Goal: Task Accomplishment & Management: Complete application form

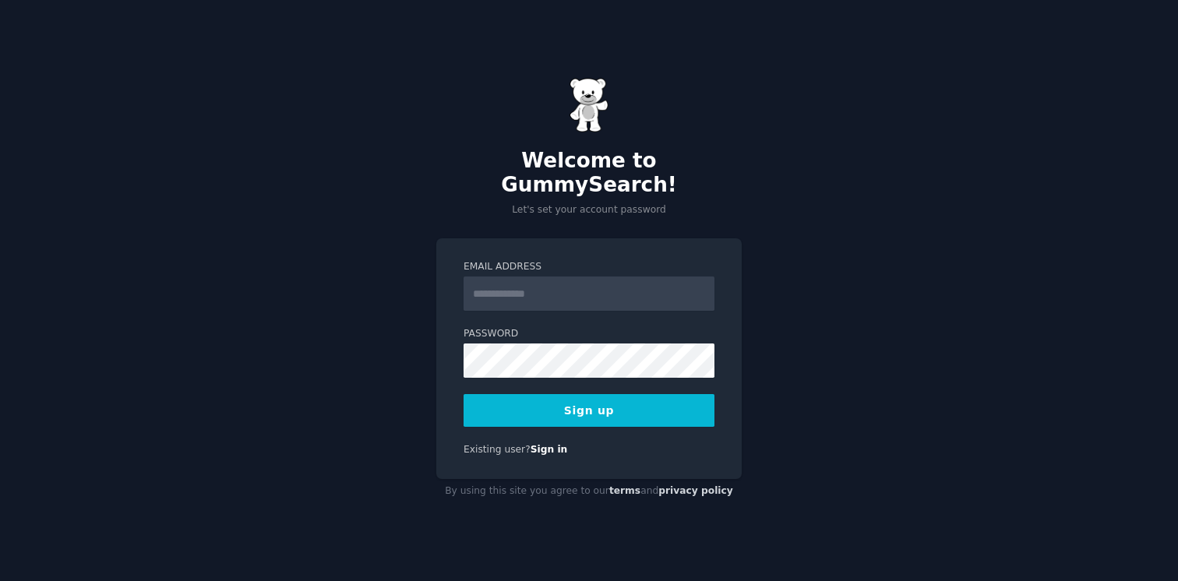
click at [625, 277] on input "Email Address" at bounding box center [588, 293] width 251 height 34
type input "**********"
click at [568, 329] on div "Password 8 or more characters Alphanumeric characters No common passwords Passw…" at bounding box center [588, 352] width 251 height 51
click at [583, 402] on button "Sign up" at bounding box center [588, 410] width 251 height 33
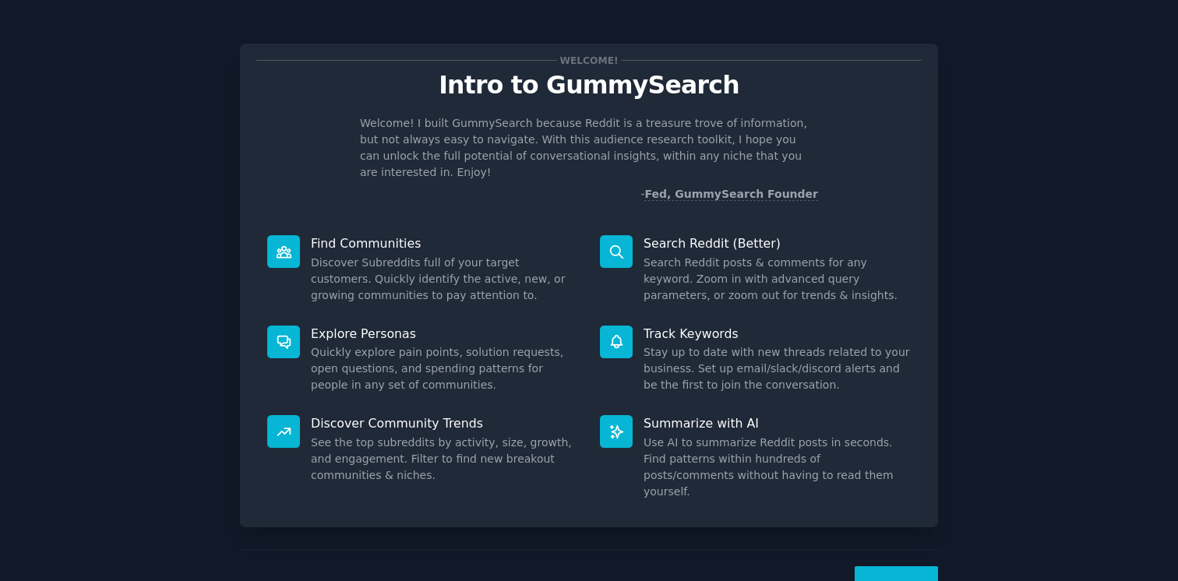
click at [897, 549] on div "Next" at bounding box center [589, 585] width 698 height 72
click at [897, 566] on button "Next" at bounding box center [895, 585] width 83 height 38
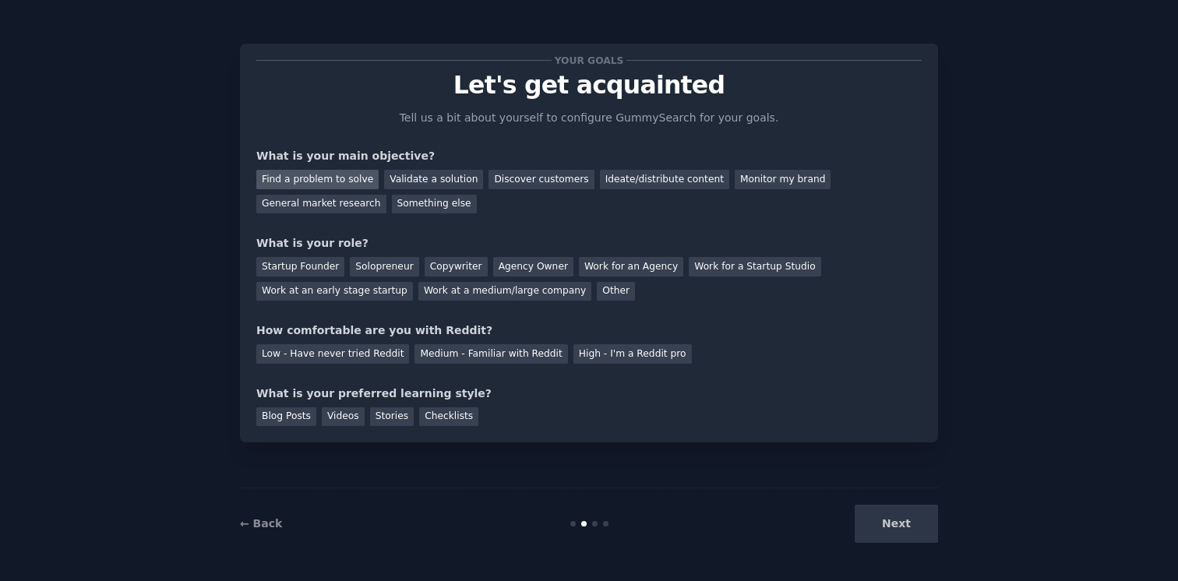
click at [325, 179] on div "Find a problem to solve" at bounding box center [317, 179] width 122 height 19
click at [340, 203] on div "General market research" at bounding box center [321, 204] width 130 height 19
click at [325, 181] on div "Find a problem to solve" at bounding box center [317, 179] width 122 height 19
click at [304, 267] on div "Startup Founder" at bounding box center [300, 266] width 88 height 19
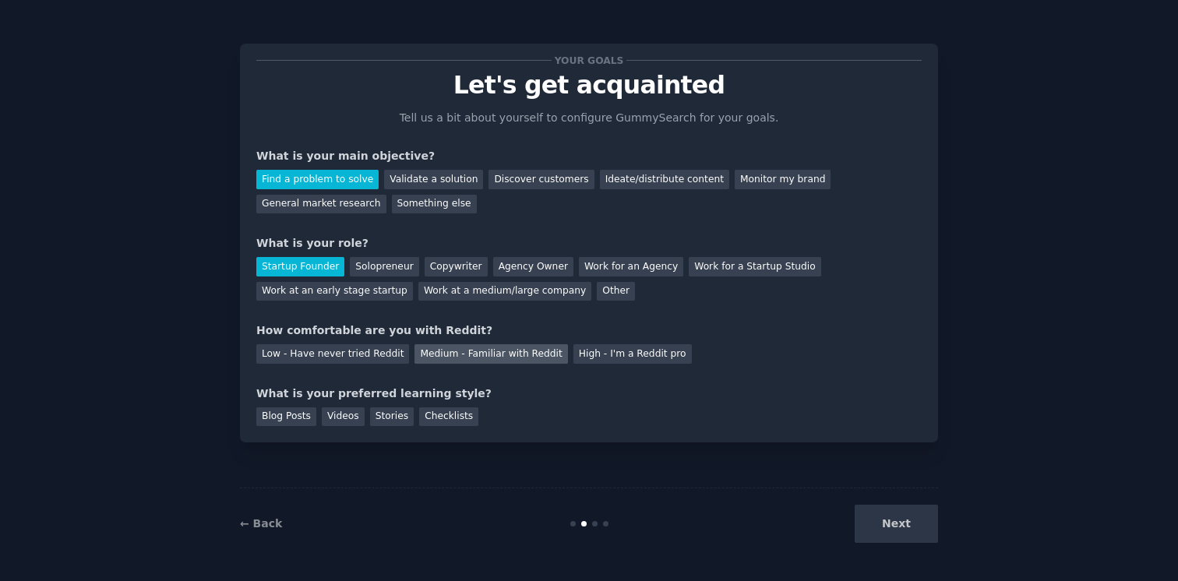
click at [503, 350] on div "Medium - Familiar with Reddit" at bounding box center [490, 353] width 153 height 19
click at [260, 415] on div "Blog Posts" at bounding box center [286, 416] width 60 height 19
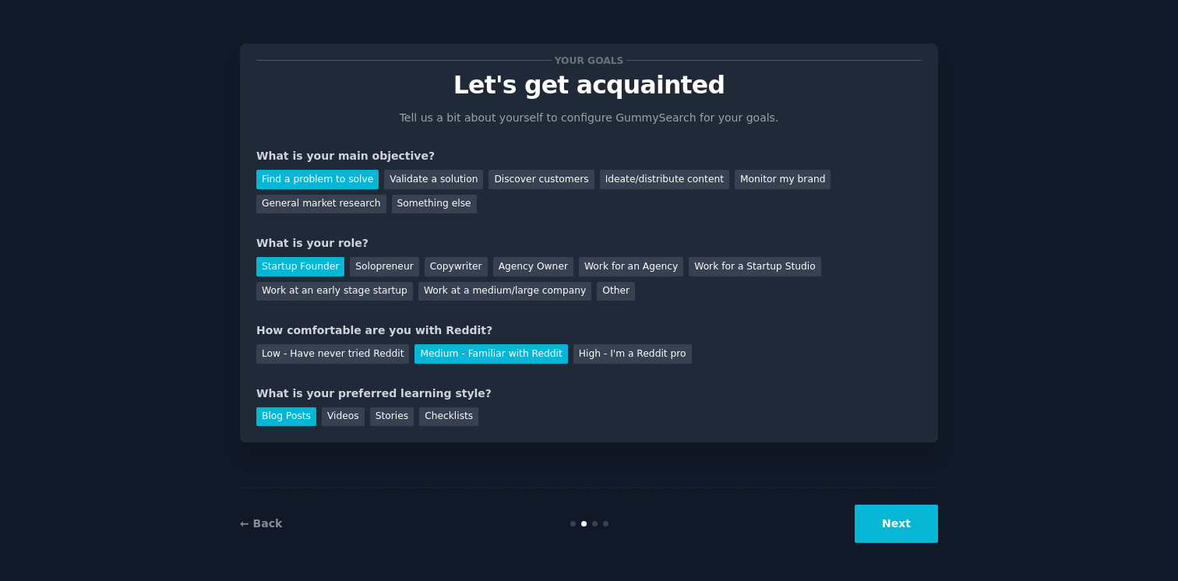
click at [882, 523] on button "Next" at bounding box center [895, 524] width 83 height 38
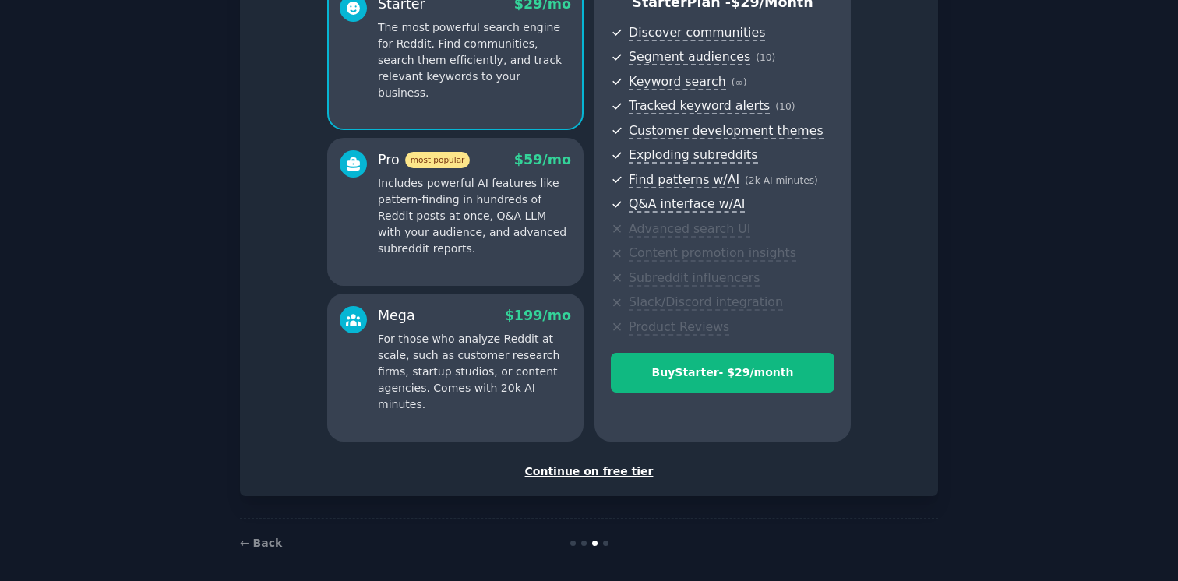
scroll to position [160, 0]
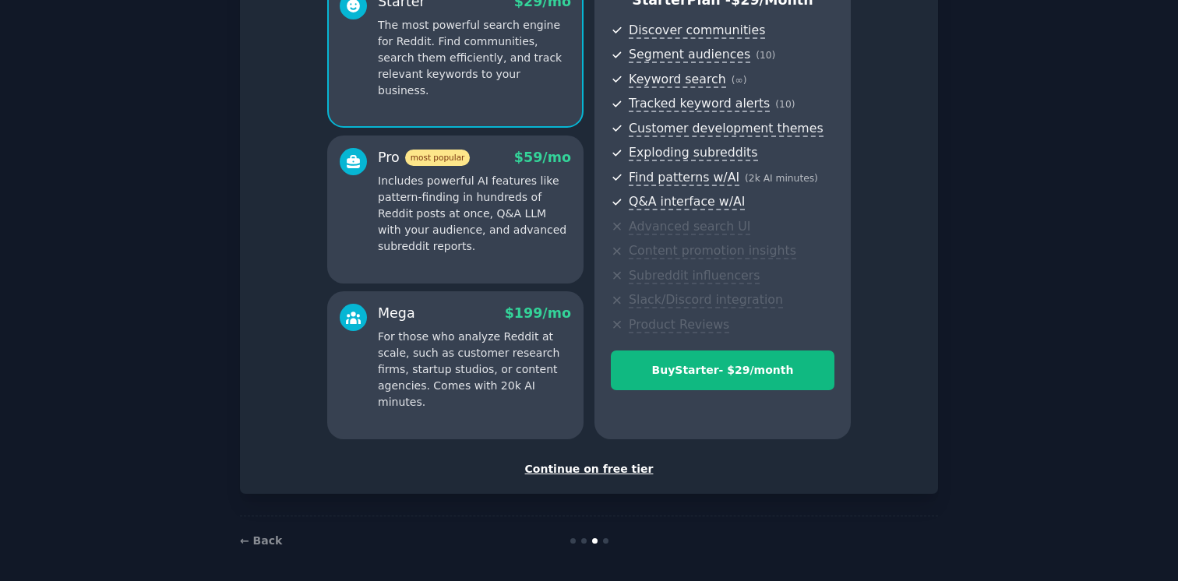
click at [626, 469] on div "Continue on free tier" at bounding box center [588, 469] width 665 height 16
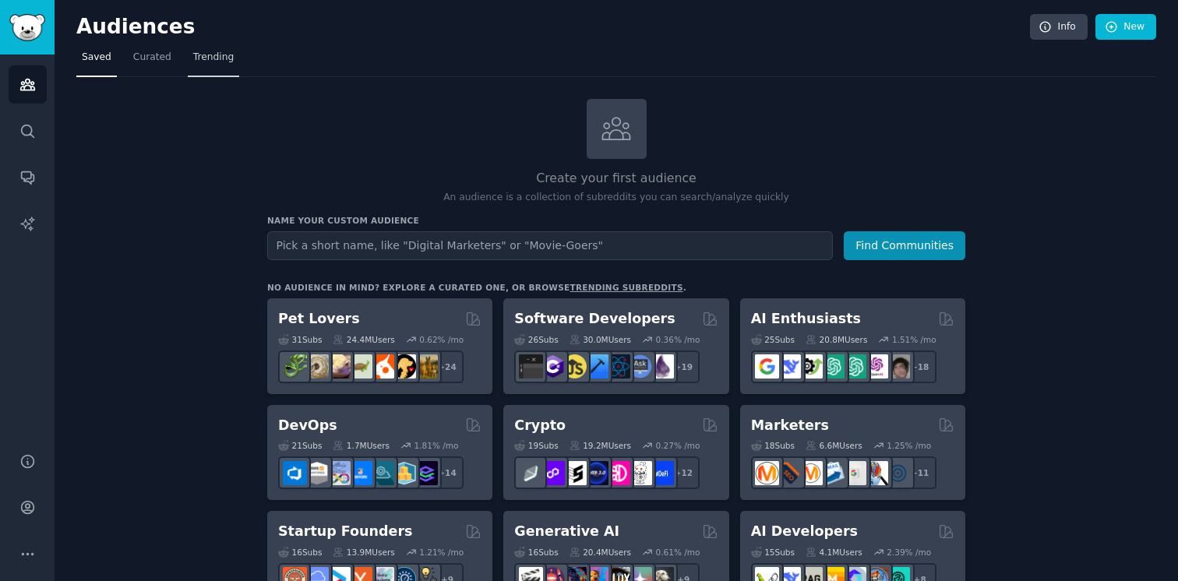
click at [188, 72] on link "Trending" at bounding box center [213, 61] width 51 height 32
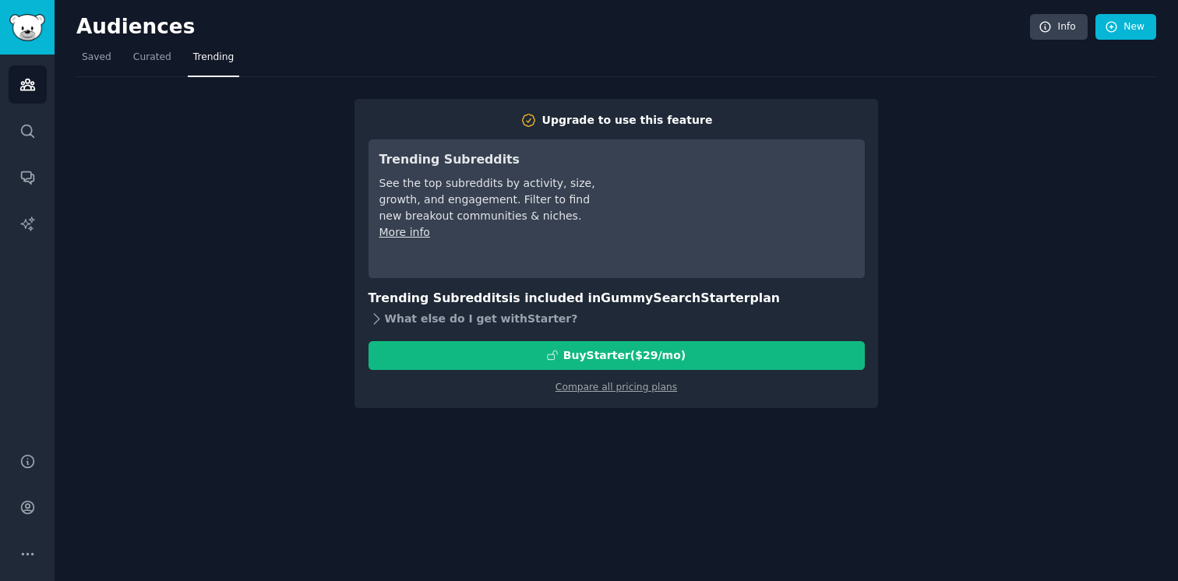
click at [386, 313] on div "What else do I get with Starter ?" at bounding box center [616, 319] width 496 height 22
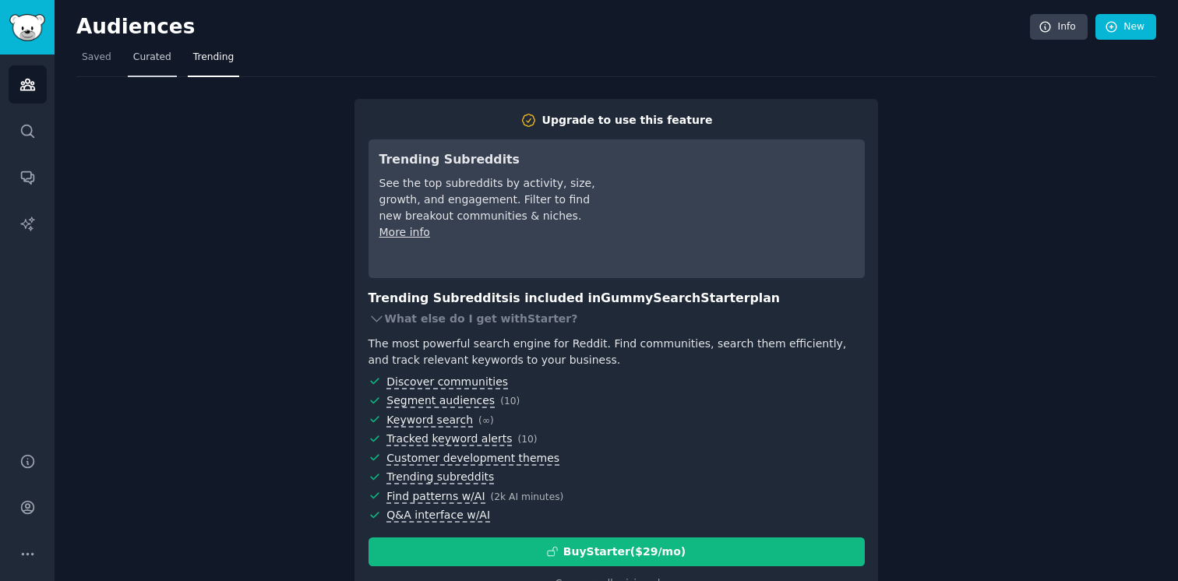
click at [146, 60] on span "Curated" at bounding box center [152, 58] width 38 height 14
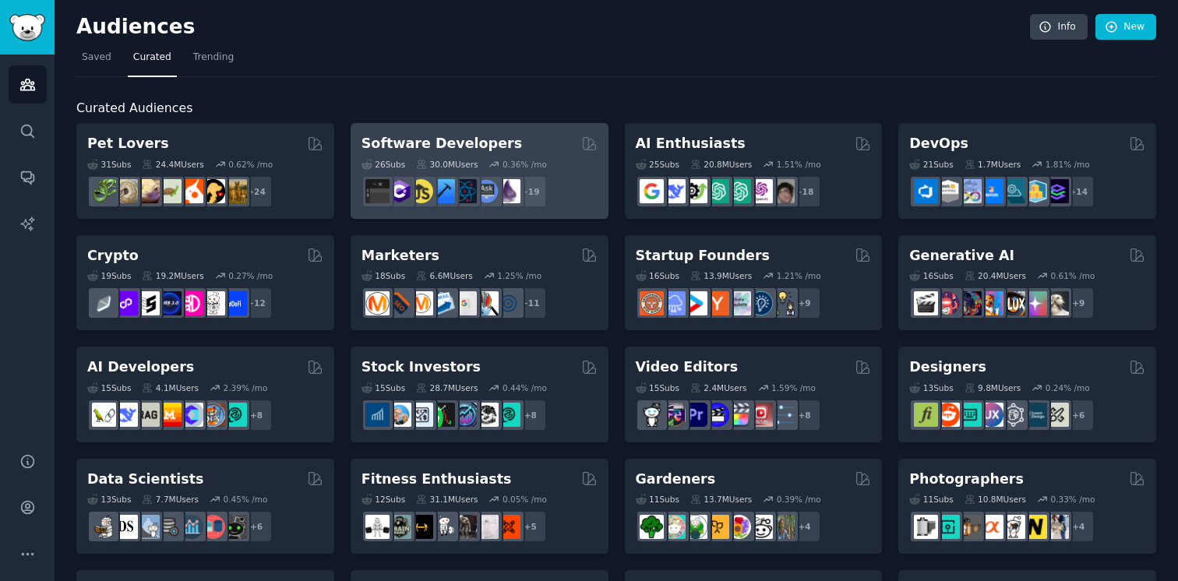
click at [455, 138] on h2 "Software Developers" at bounding box center [441, 143] width 160 height 19
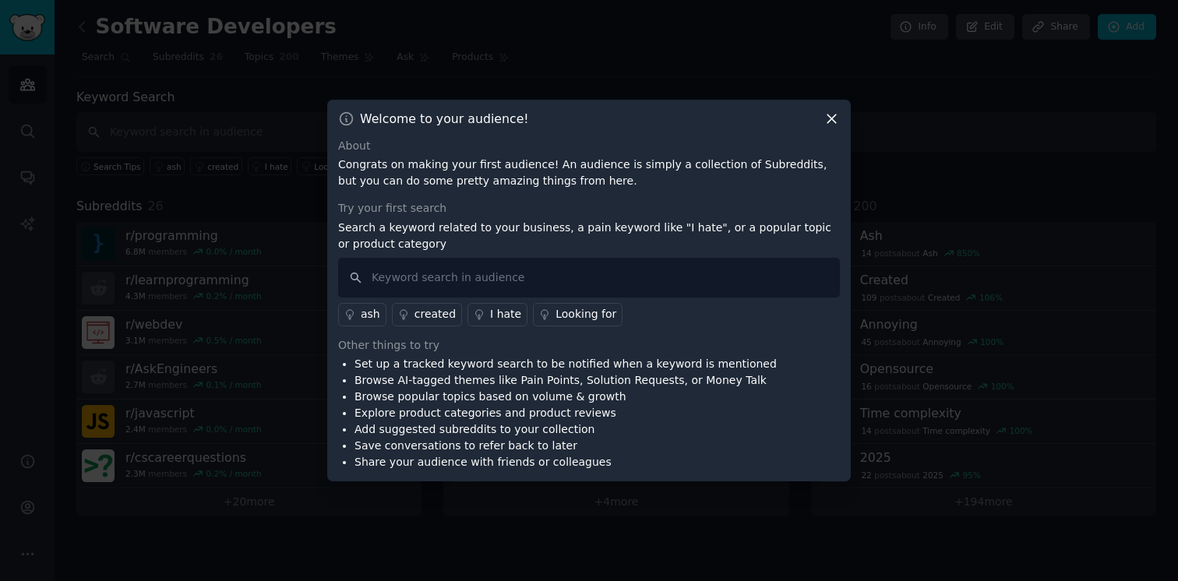
click at [829, 121] on icon at bounding box center [831, 119] width 16 height 16
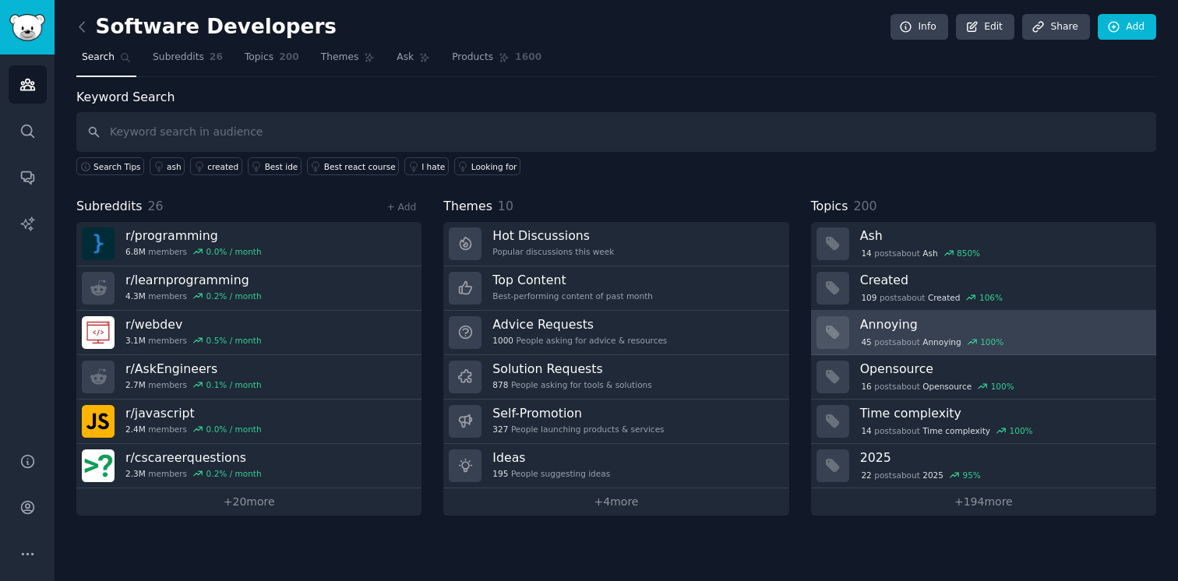
click at [904, 316] on h3 "Annoying" at bounding box center [1002, 324] width 285 height 16
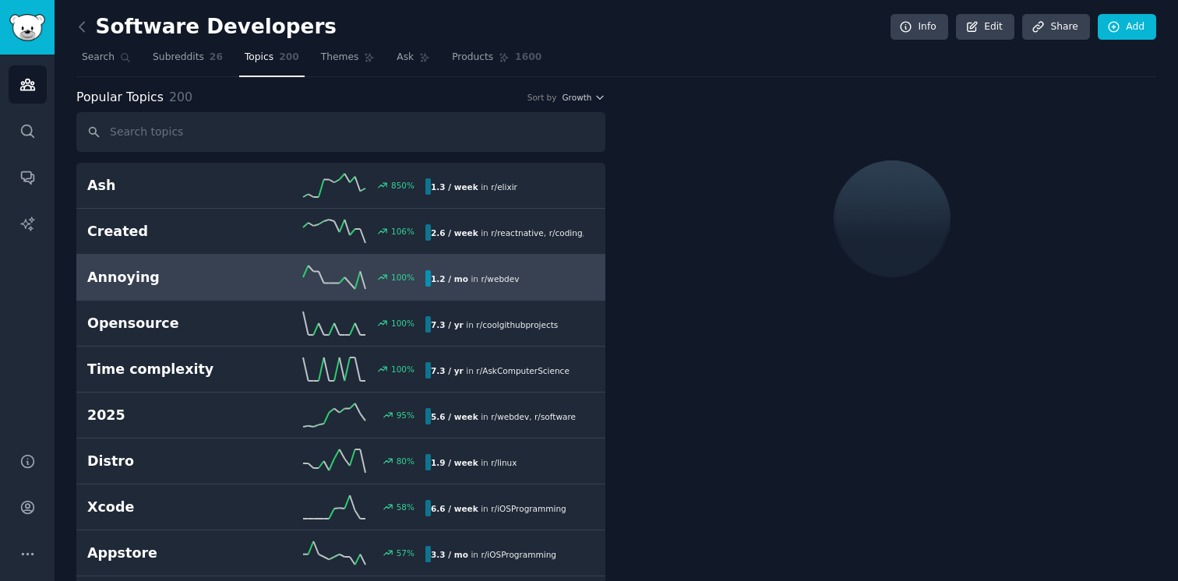
click at [533, 262] on link "Annoying 100 % 1.2 / mo in r/ webdev" at bounding box center [340, 278] width 529 height 46
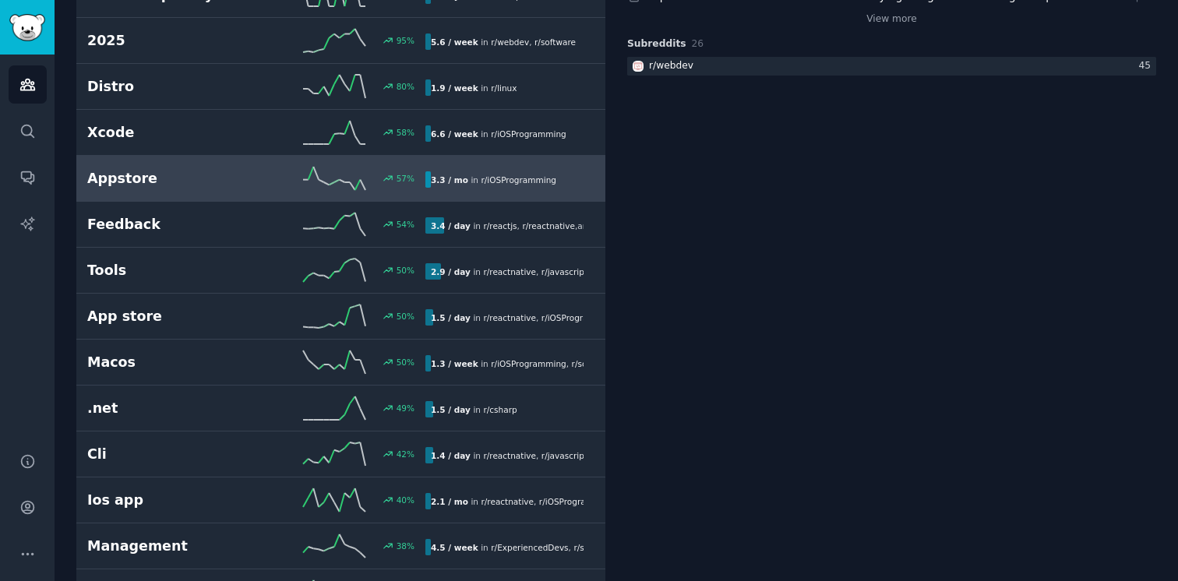
scroll to position [379, 0]
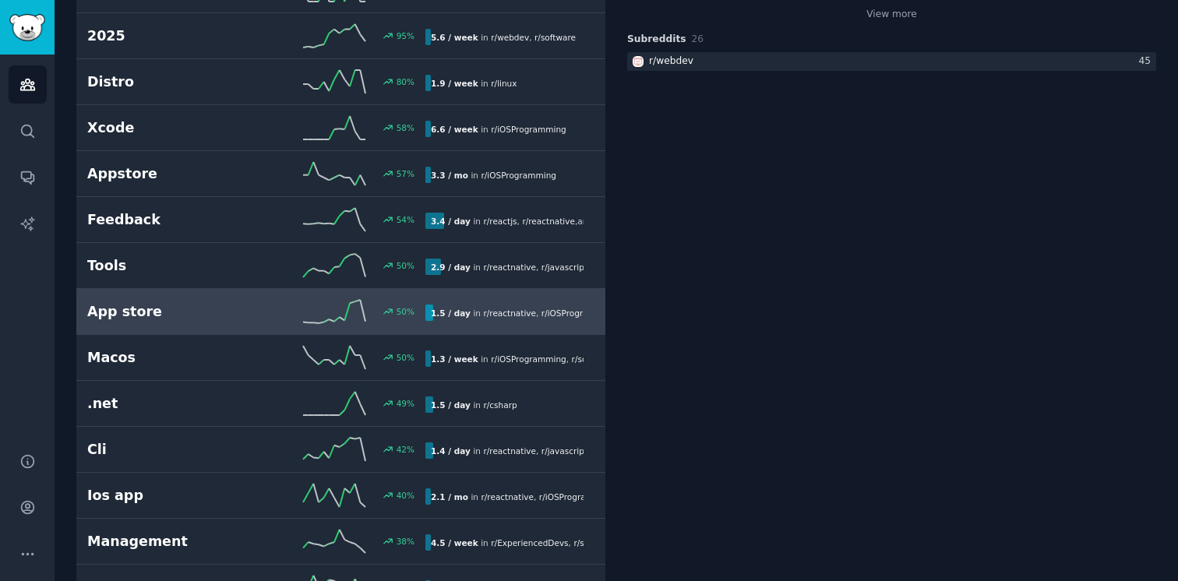
click at [537, 300] on div "App store 50 % 1.5 / day in r/ reactnative , r/ iOSProgramming" at bounding box center [340, 311] width 507 height 23
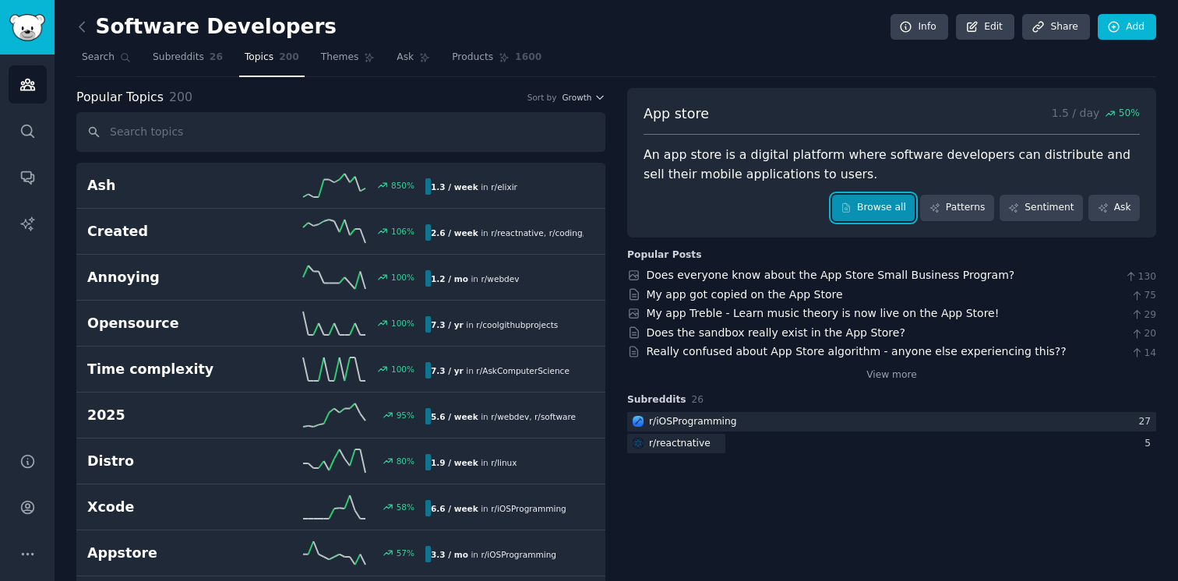
click at [833, 207] on link "Browse all" at bounding box center [873, 208] width 83 height 26
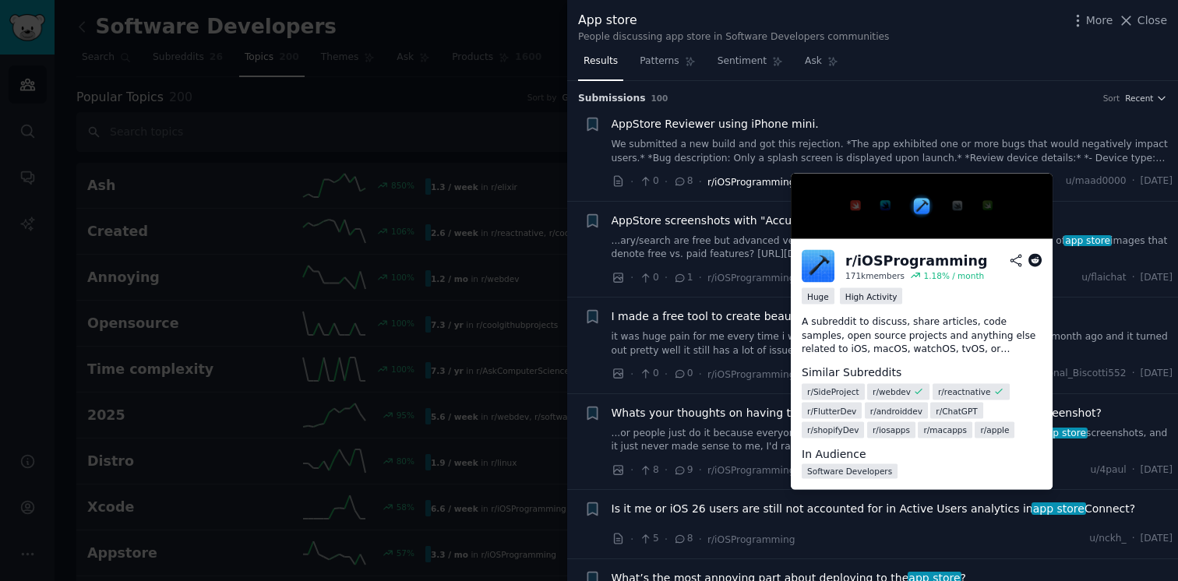
click at [765, 181] on span "r/iOSProgramming" at bounding box center [751, 182] width 88 height 11
click at [1030, 259] on icon at bounding box center [1035, 261] width 14 height 14
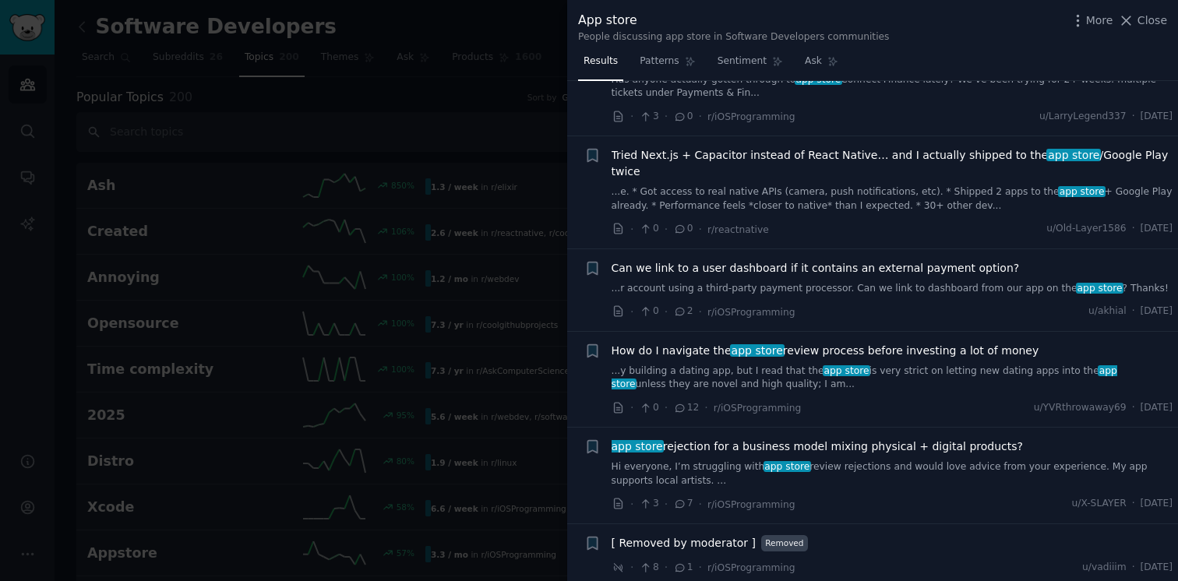
scroll to position [737, 0]
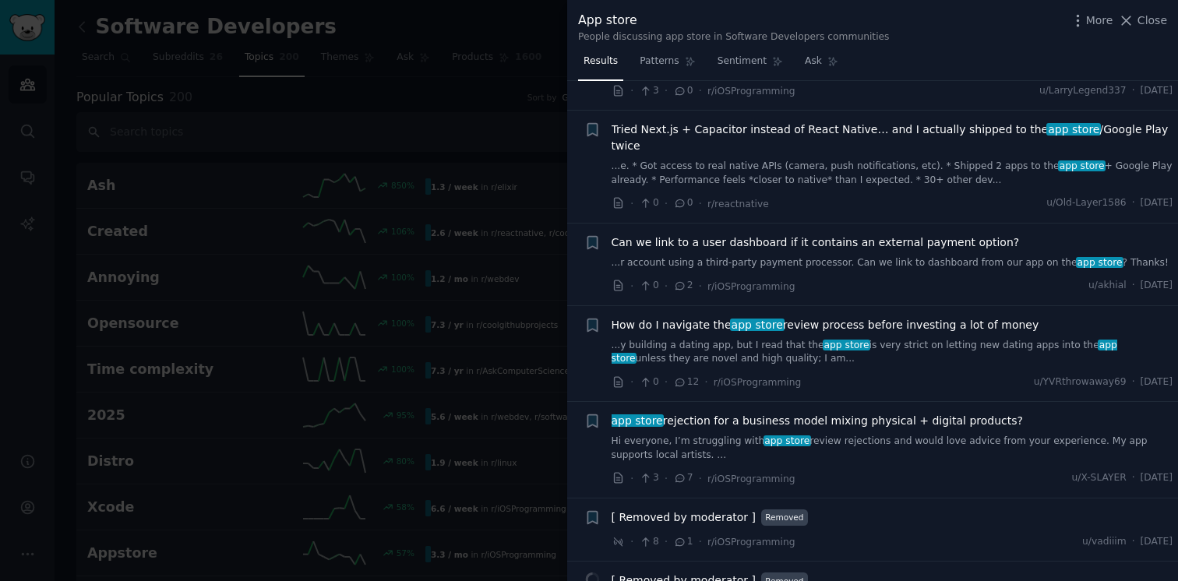
click at [373, 93] on div at bounding box center [589, 290] width 1178 height 581
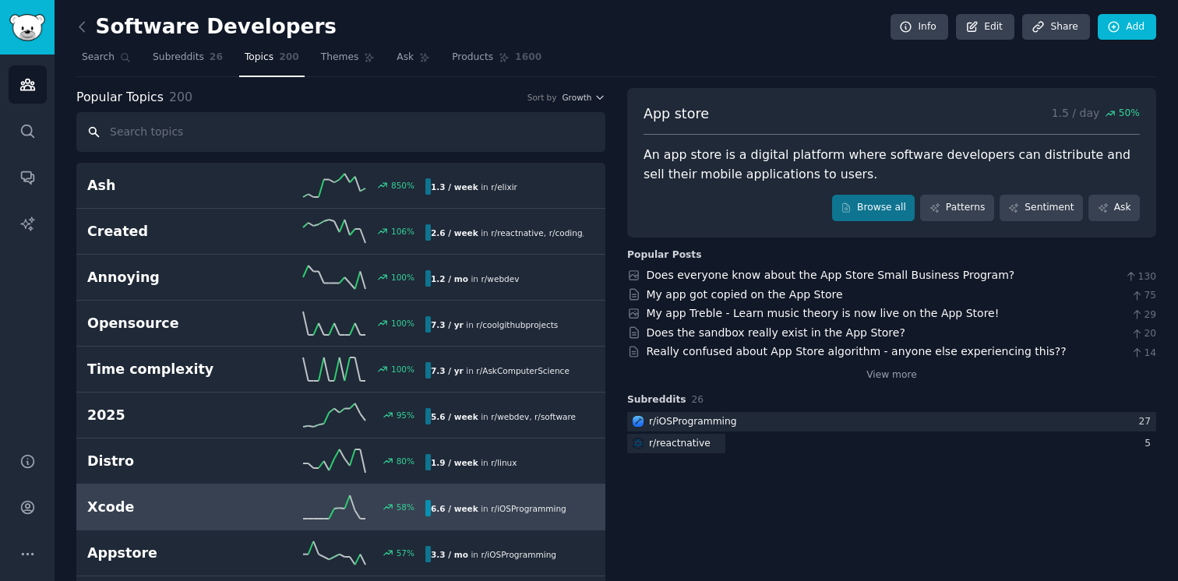
click at [375, 120] on input "text" at bounding box center [340, 132] width 529 height 40
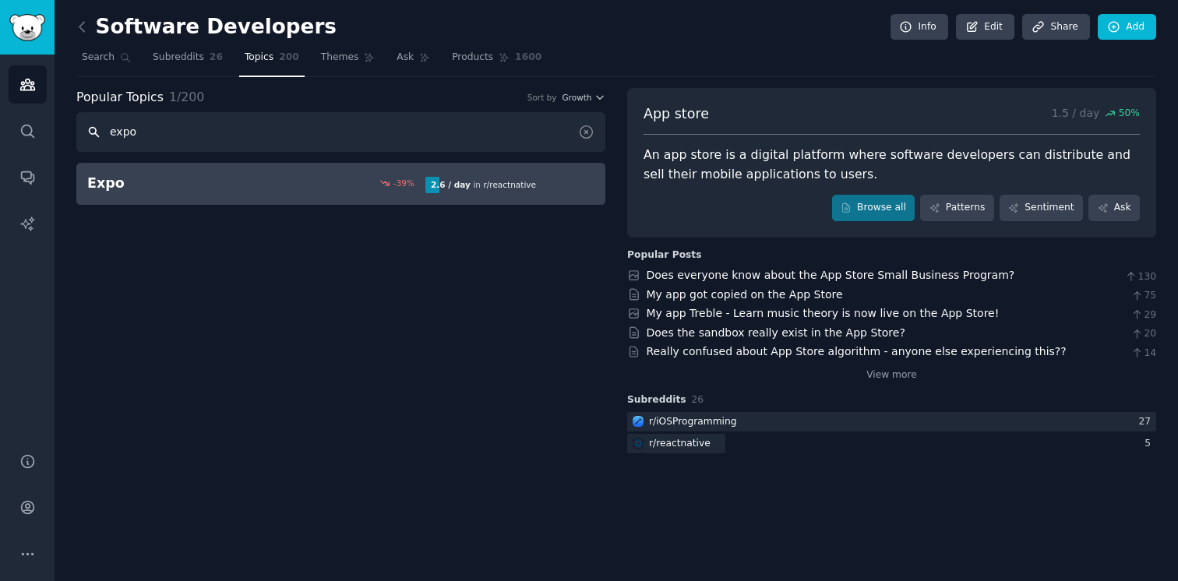
type input "expo"
click at [341, 188] on div "Expo -39 % 2.6 / day in r/ reactnative -39% decrease in mentions recently" at bounding box center [340, 183] width 507 height 19
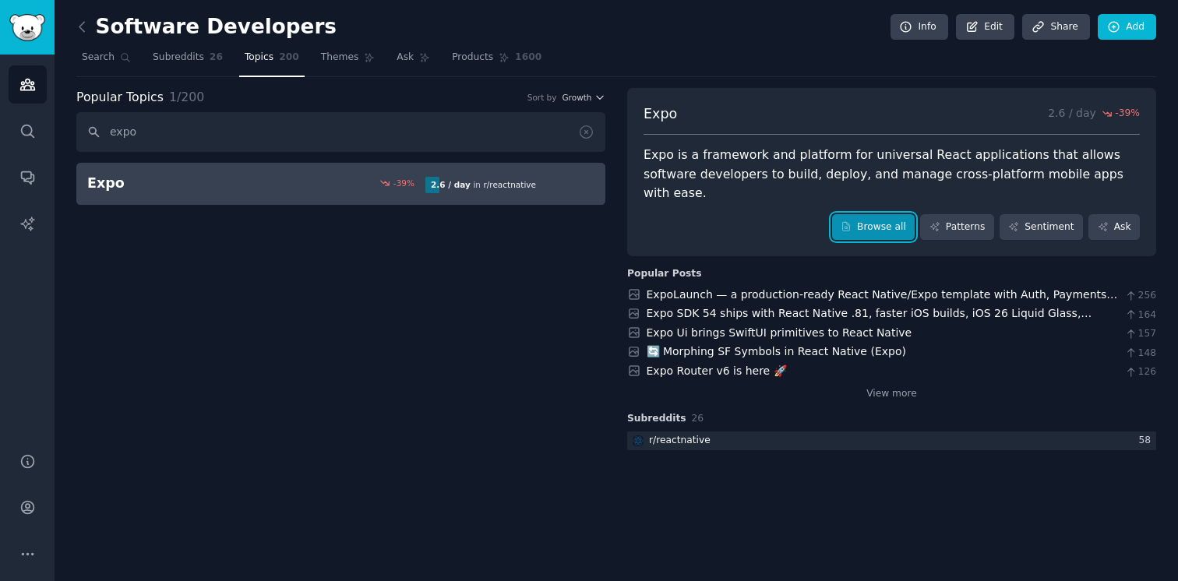
click at [851, 221] on icon at bounding box center [845, 226] width 11 height 11
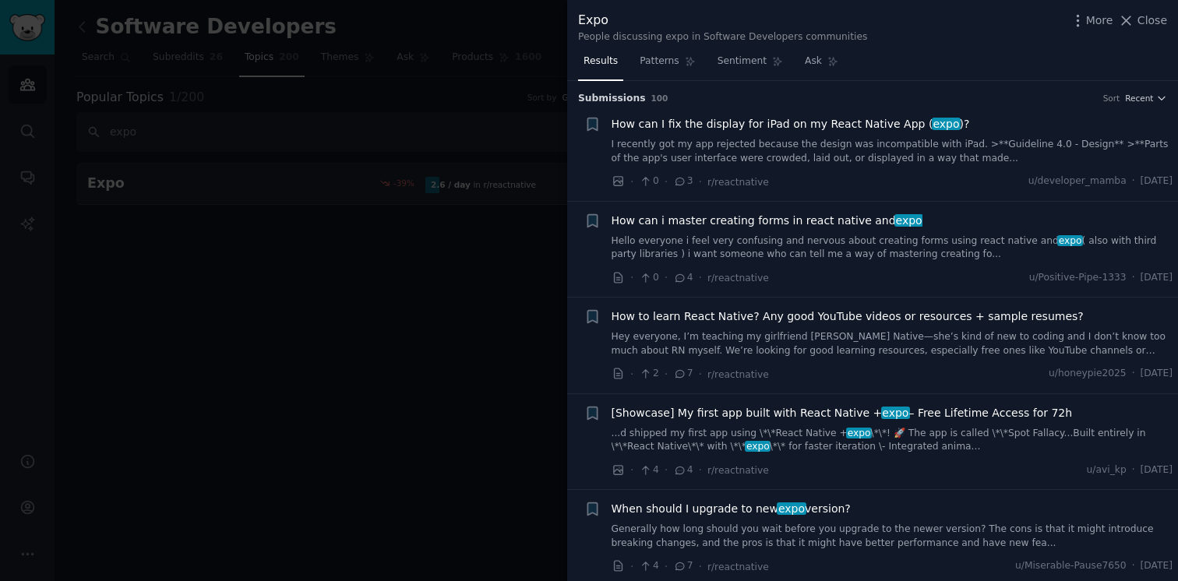
click at [483, 245] on div at bounding box center [589, 290] width 1178 height 581
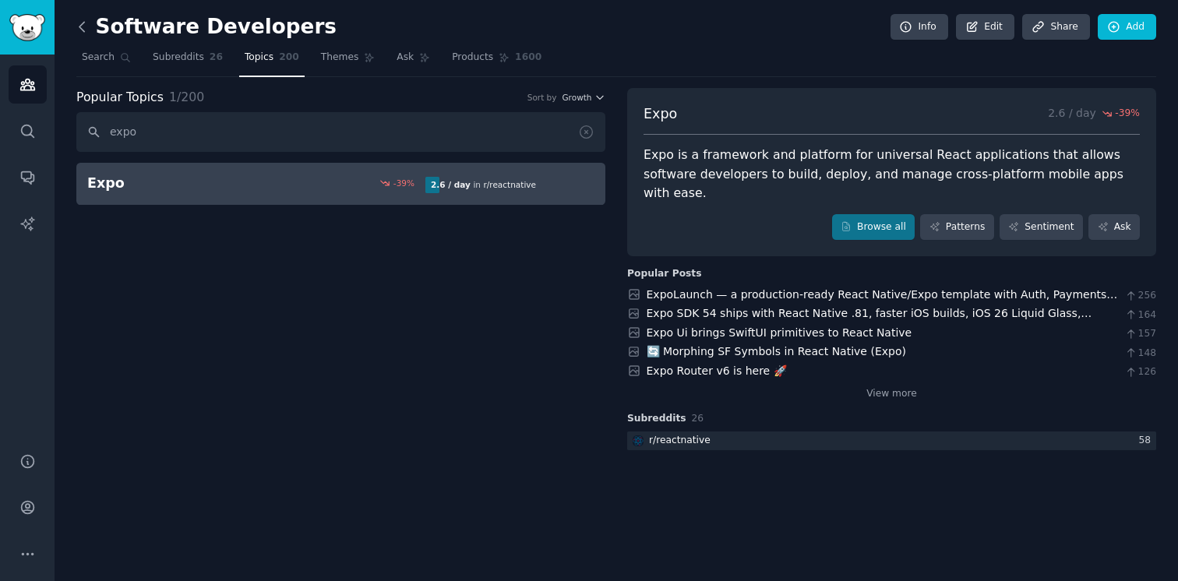
click at [84, 27] on icon at bounding box center [82, 27] width 16 height 16
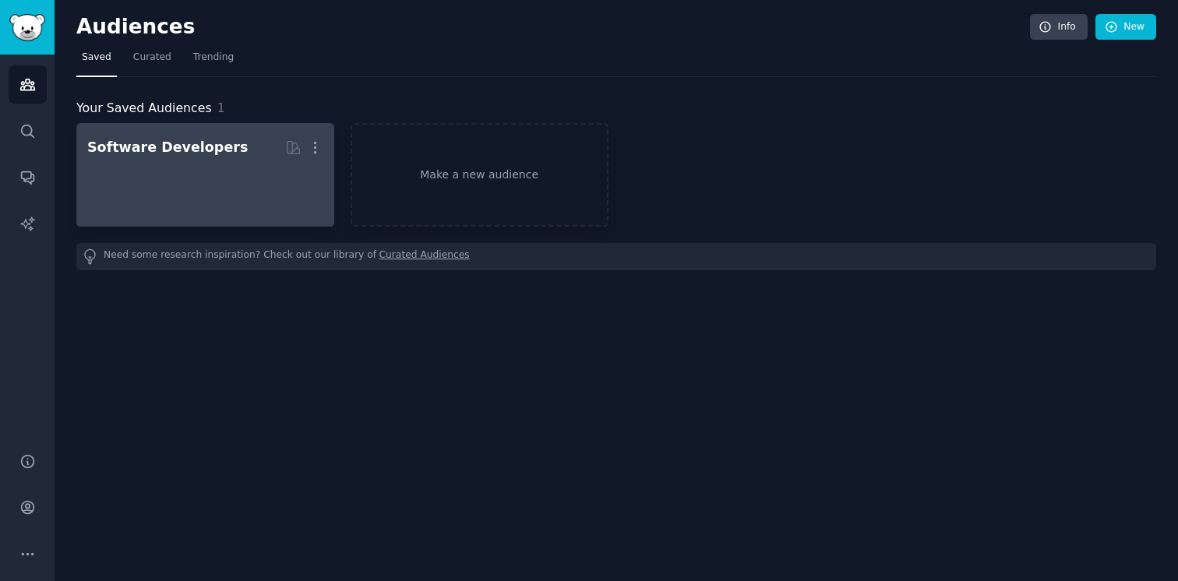
click at [161, 164] on div at bounding box center [205, 188] width 236 height 55
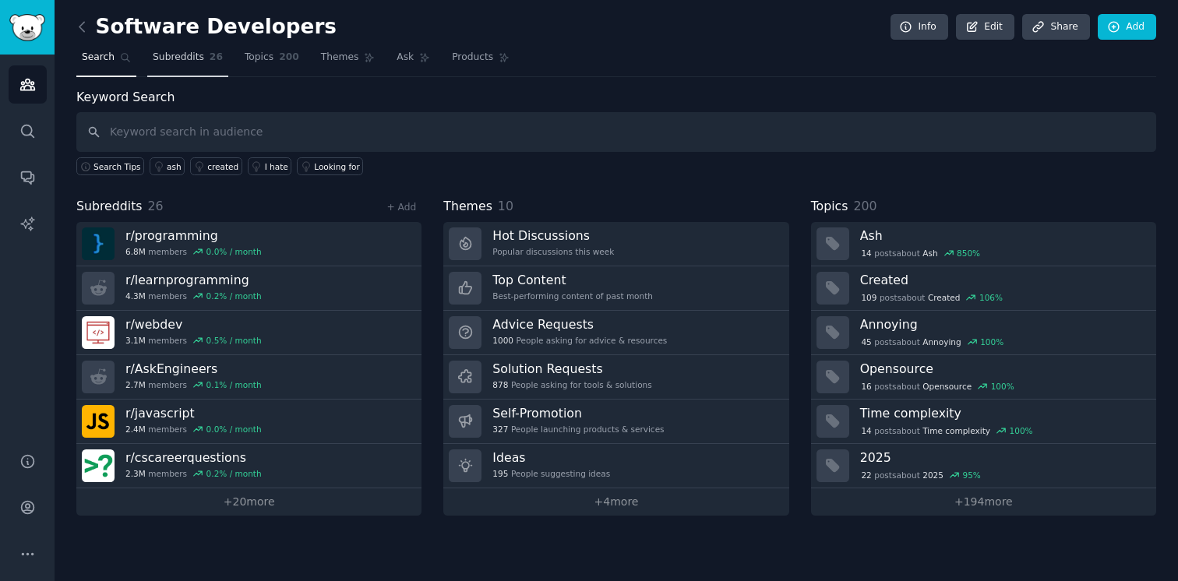
click at [192, 59] on span "Subreddits" at bounding box center [178, 58] width 51 height 14
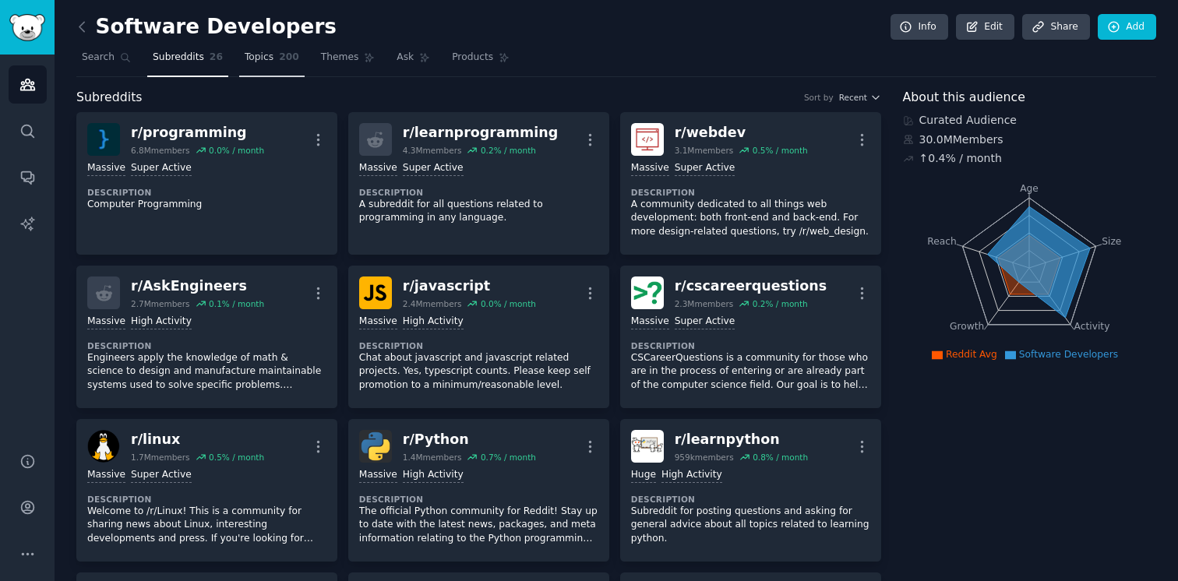
click at [252, 59] on span "Topics" at bounding box center [259, 58] width 29 height 14
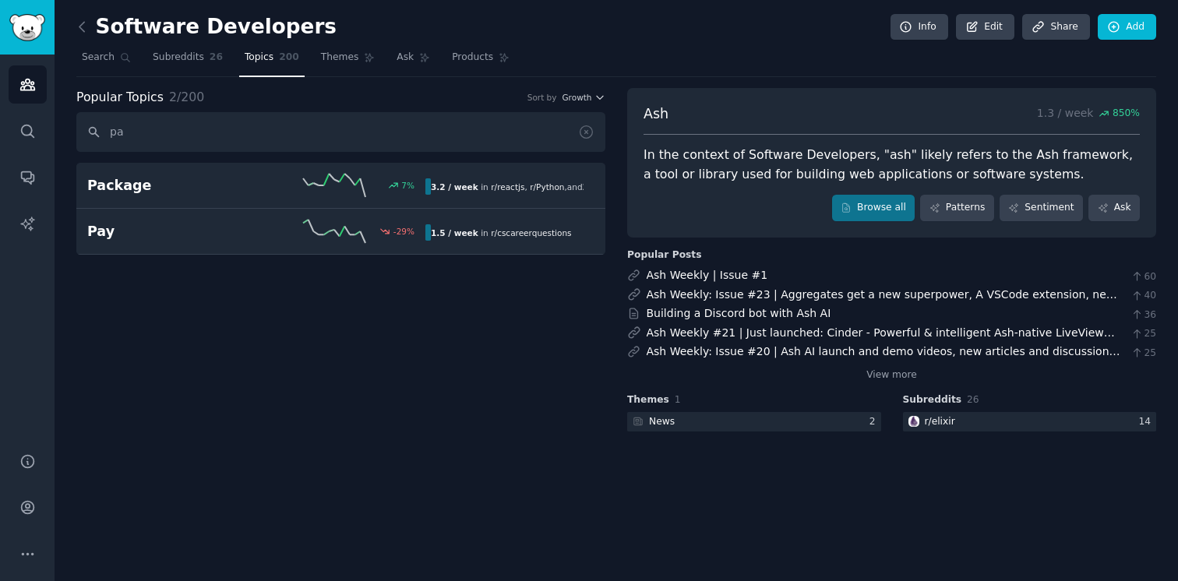
type input "p"
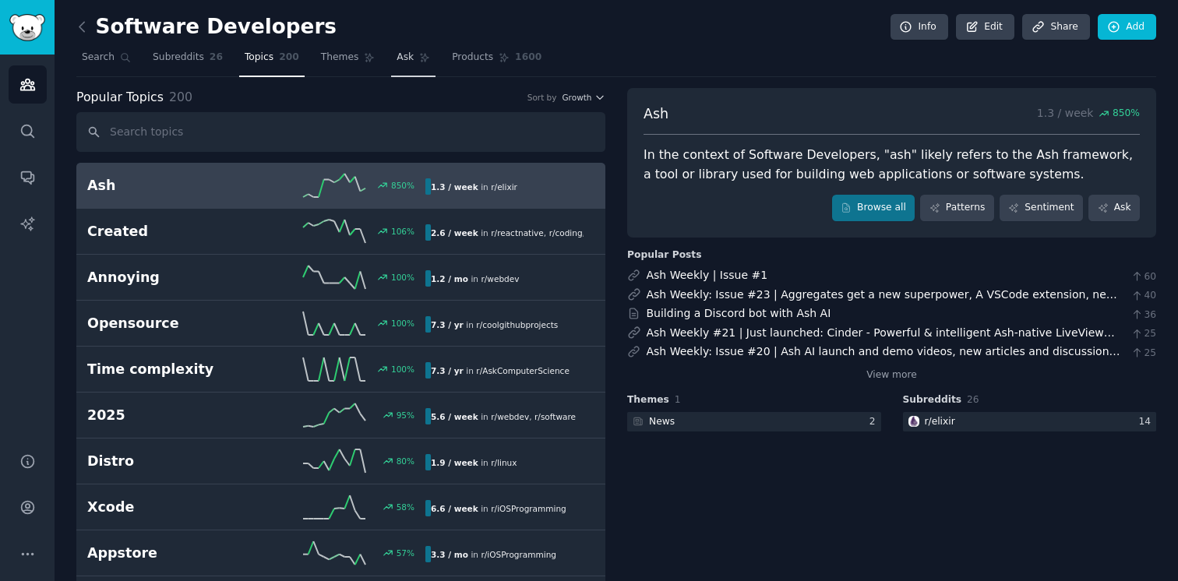
click at [414, 51] on link "Ask" at bounding box center [413, 61] width 44 height 32
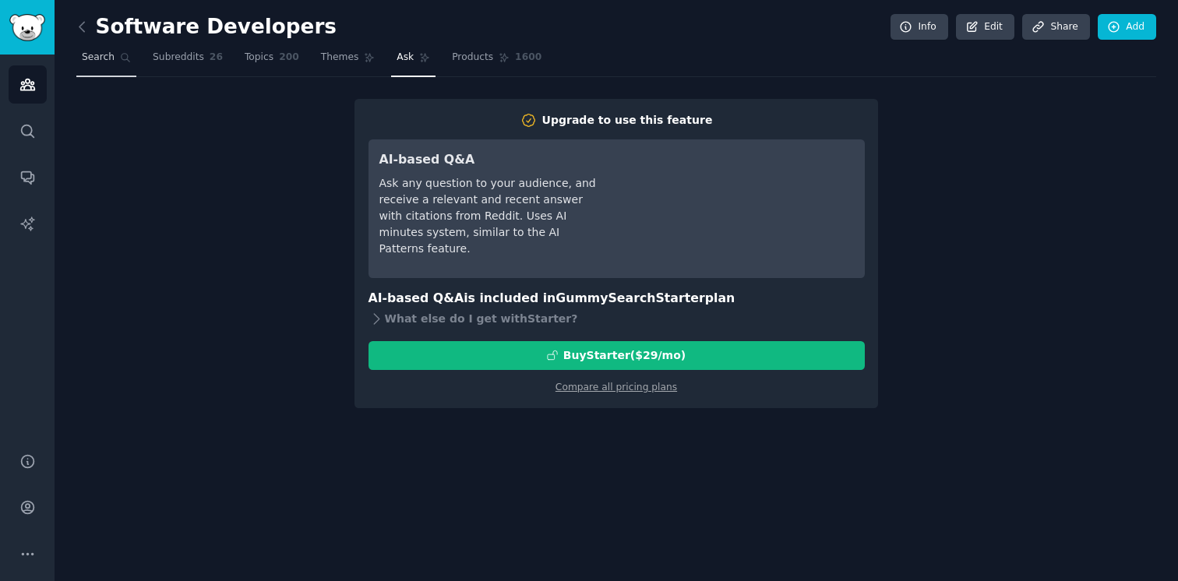
click at [120, 60] on icon at bounding box center [125, 57] width 11 height 11
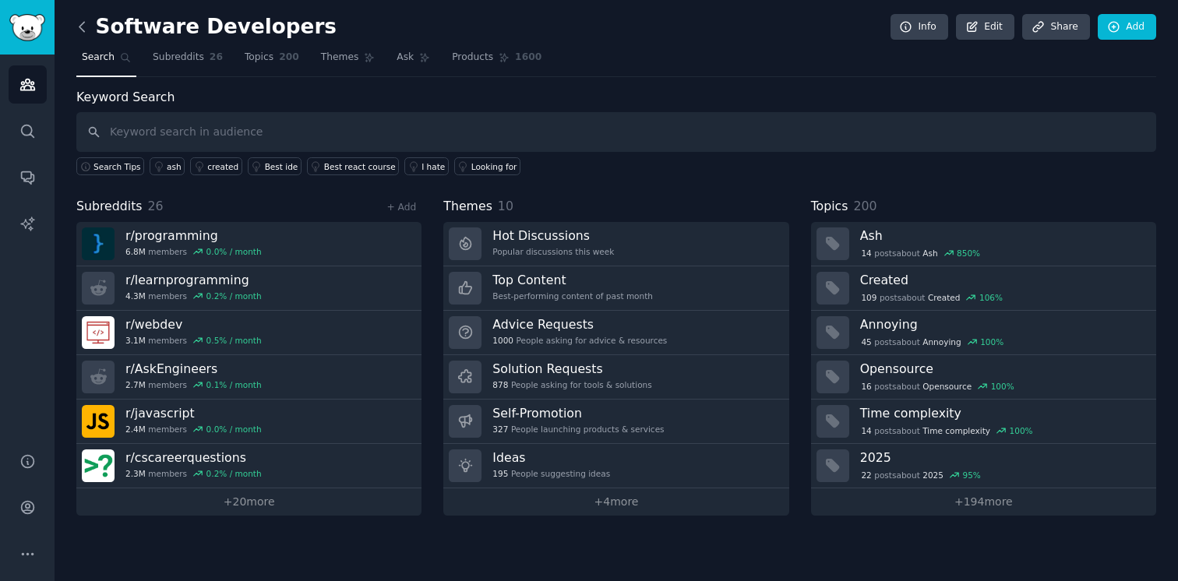
click at [86, 24] on icon at bounding box center [82, 27] width 16 height 16
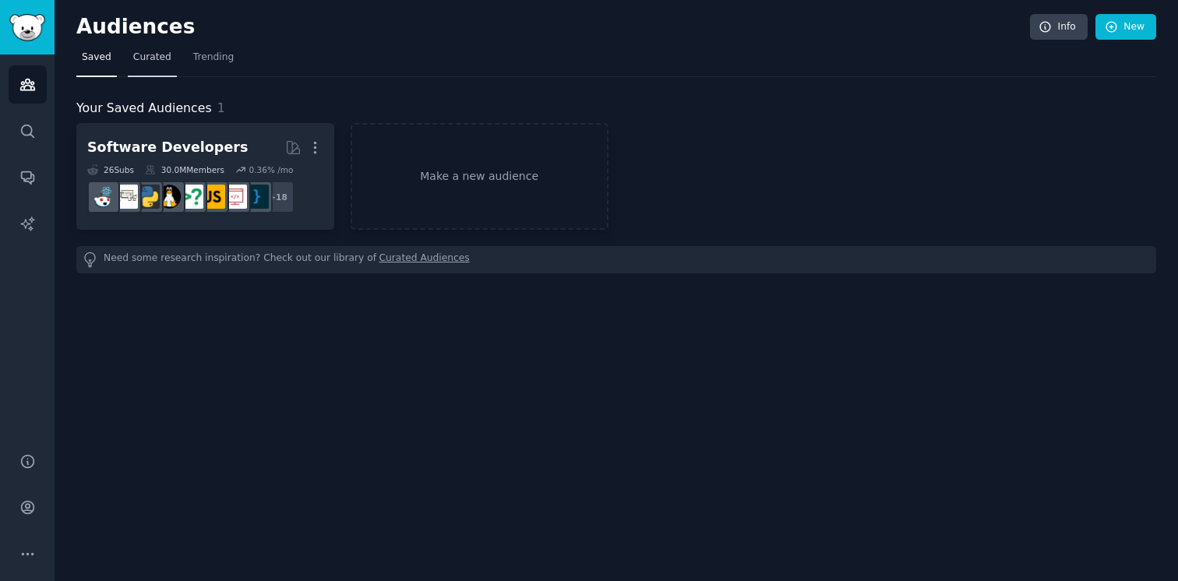
click at [146, 62] on span "Curated" at bounding box center [152, 58] width 38 height 14
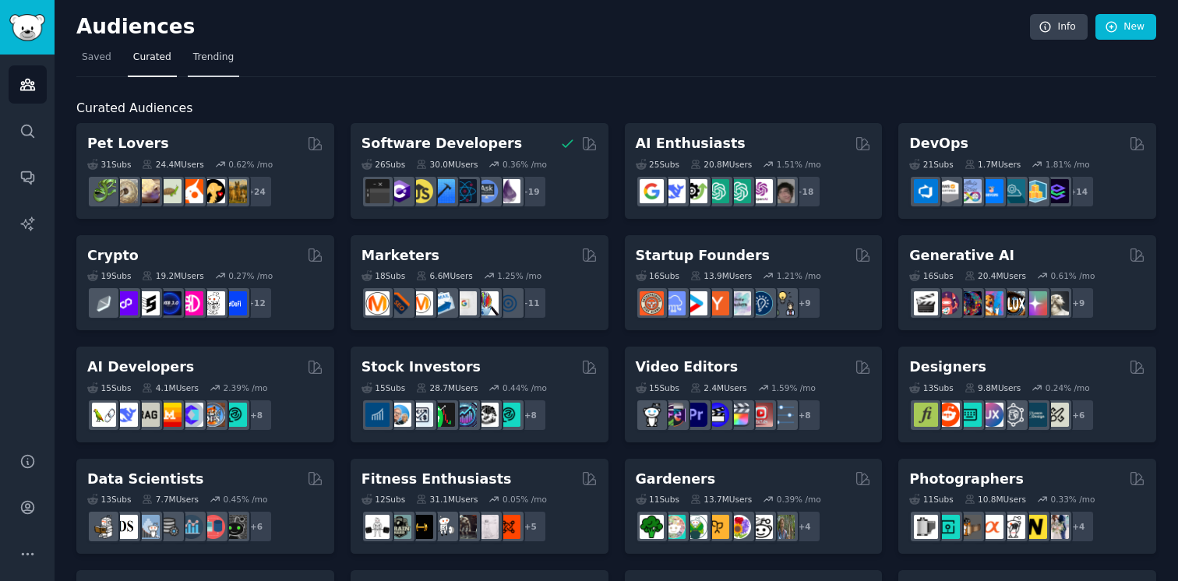
click at [199, 59] on span "Trending" at bounding box center [213, 58] width 40 height 14
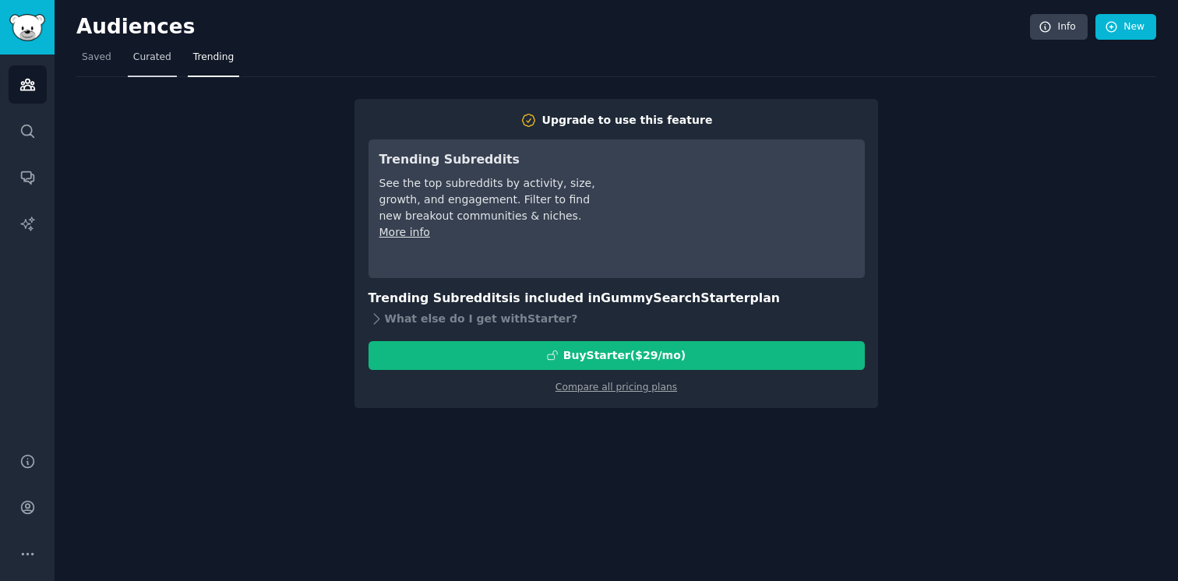
click at [164, 59] on span "Curated" at bounding box center [152, 58] width 38 height 14
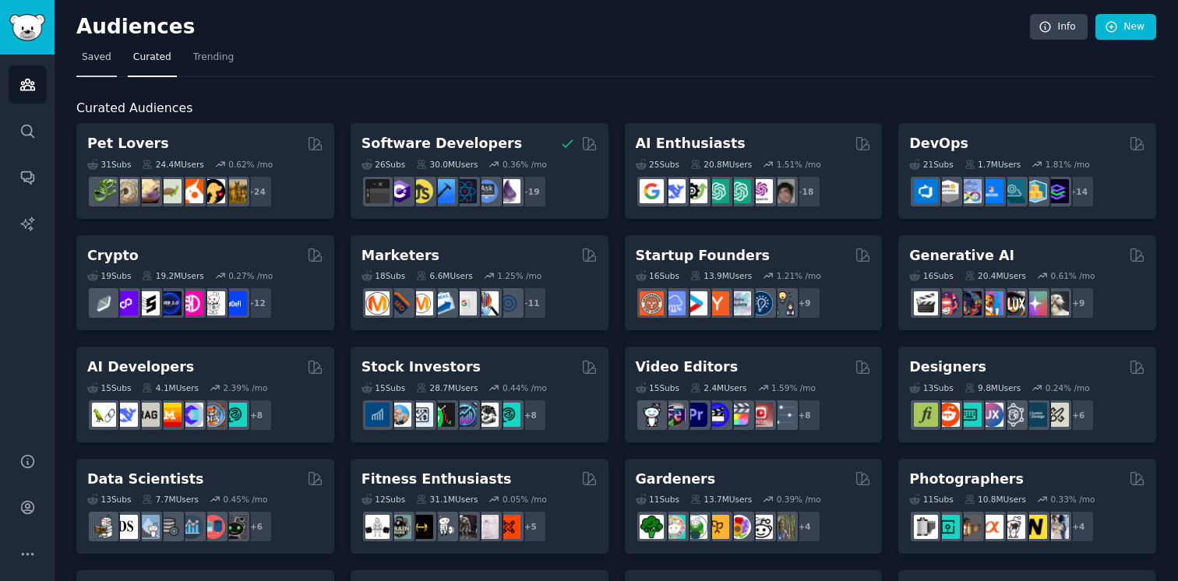
click at [113, 60] on link "Saved" at bounding box center [96, 61] width 40 height 32
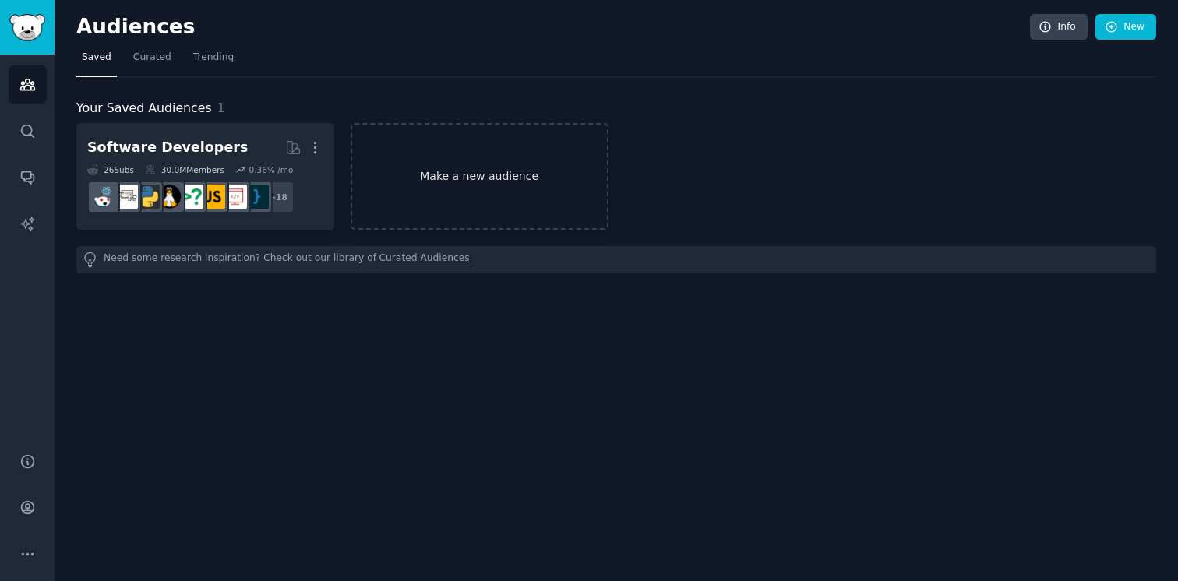
click at [441, 158] on link "Make a new audience" at bounding box center [479, 176] width 258 height 107
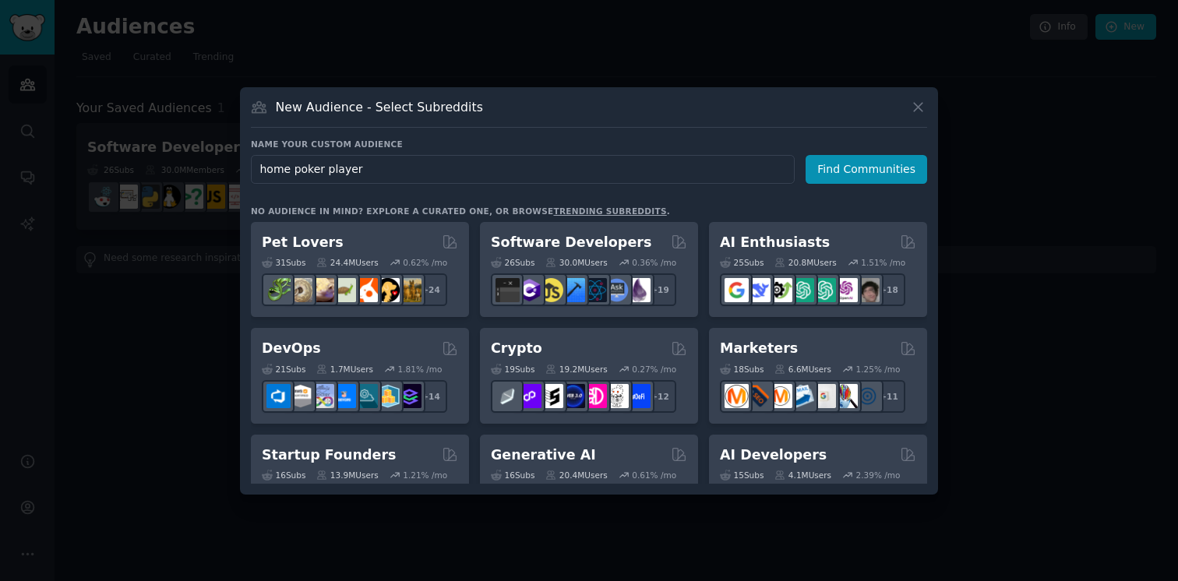
type input "home poker players"
click button "Find Communities" at bounding box center [865, 169] width 121 height 29
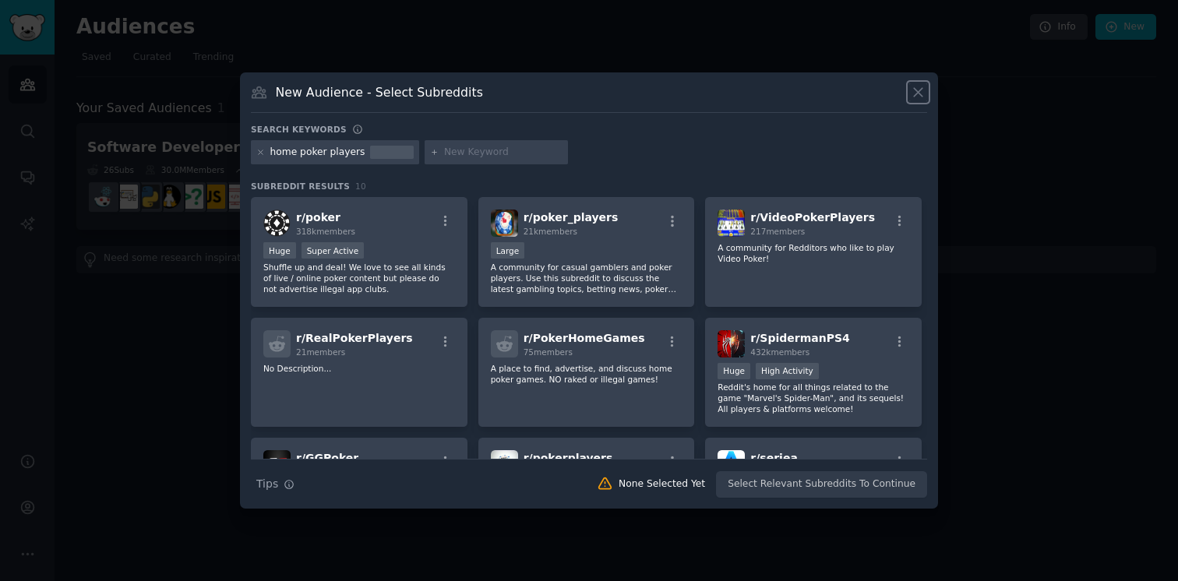
click at [917, 93] on icon at bounding box center [918, 92] width 16 height 16
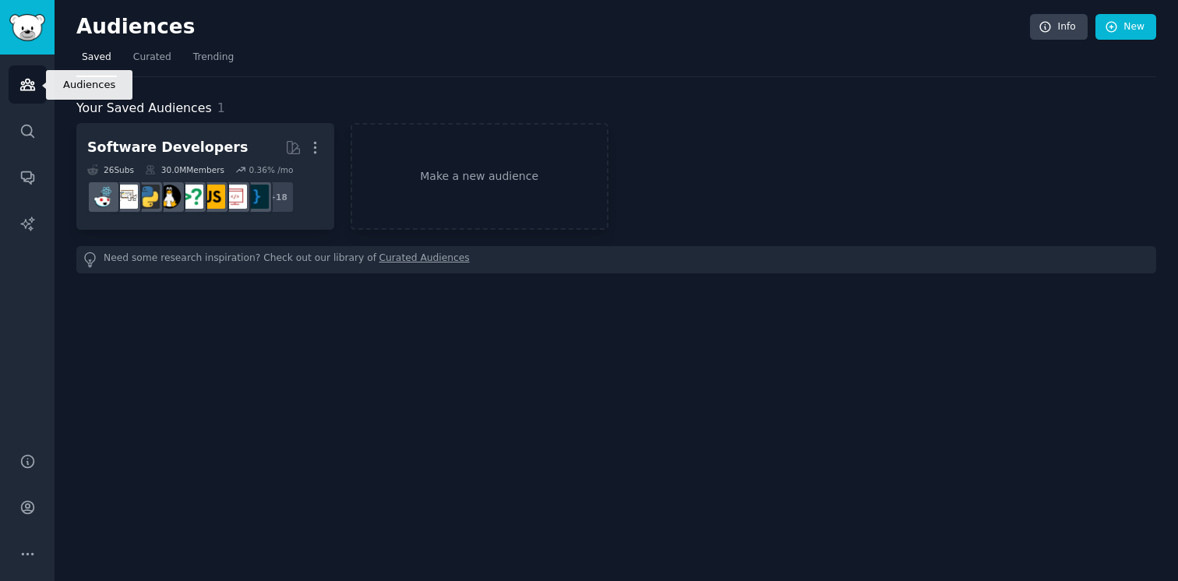
click at [39, 77] on link "Audiences" at bounding box center [28, 84] width 38 height 38
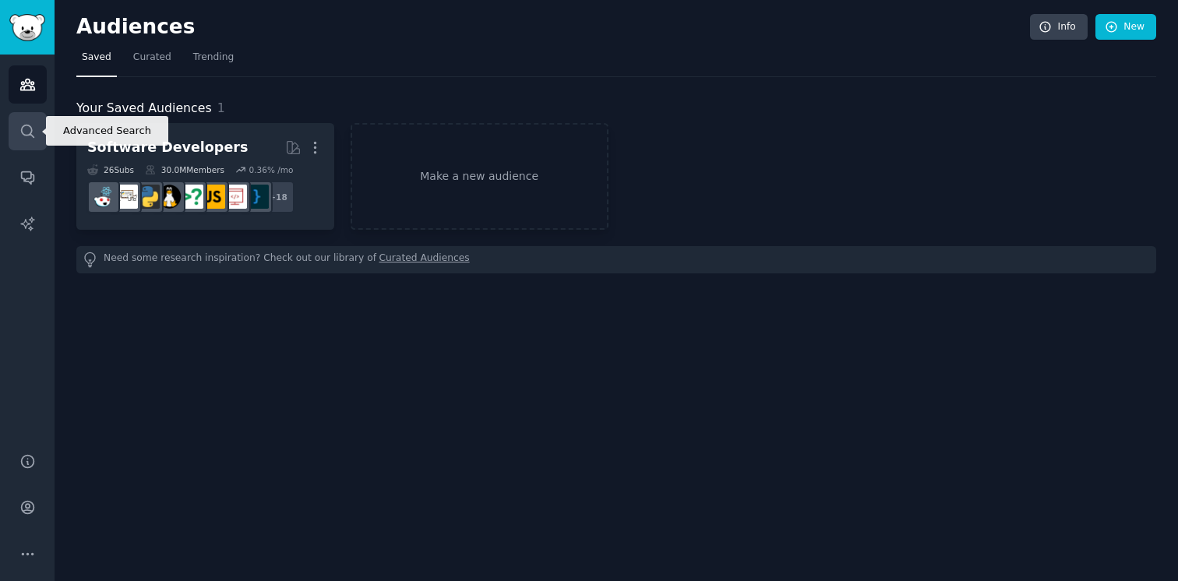
click at [37, 141] on link "Search" at bounding box center [28, 131] width 38 height 38
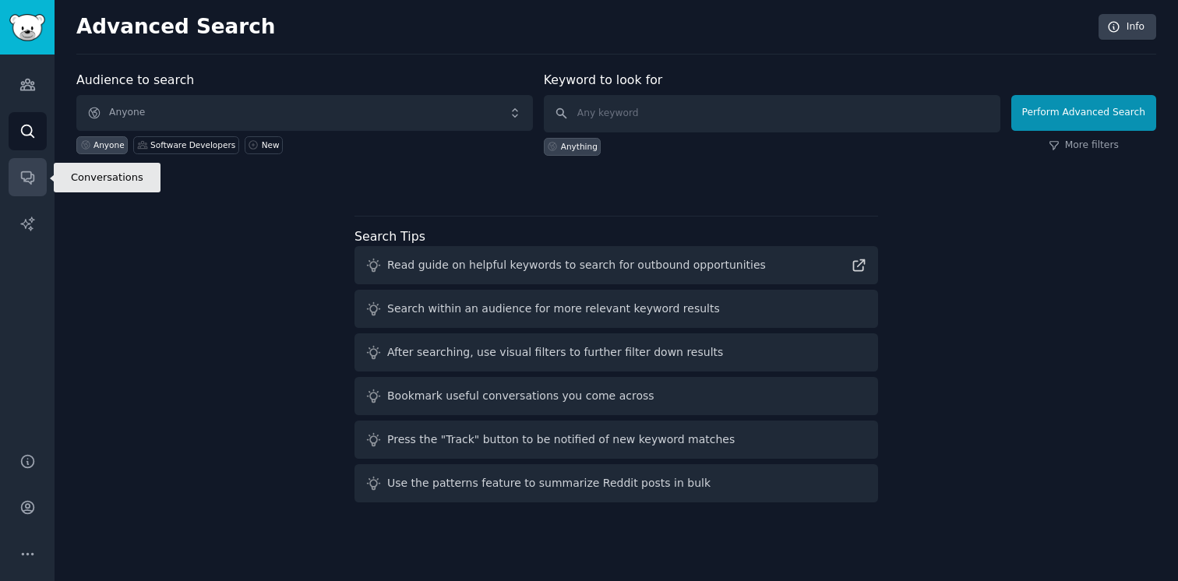
click at [33, 163] on link "Conversations" at bounding box center [28, 177] width 38 height 38
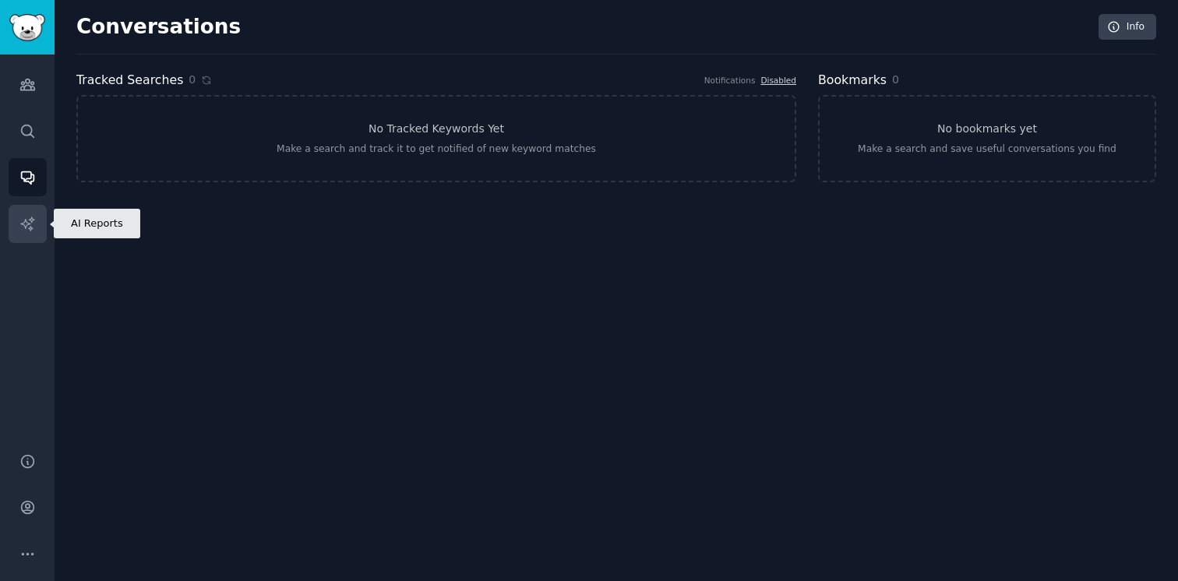
click at [37, 212] on link "AI Reports" at bounding box center [28, 224] width 38 height 38
